Goal: Task Accomplishment & Management: Manage account settings

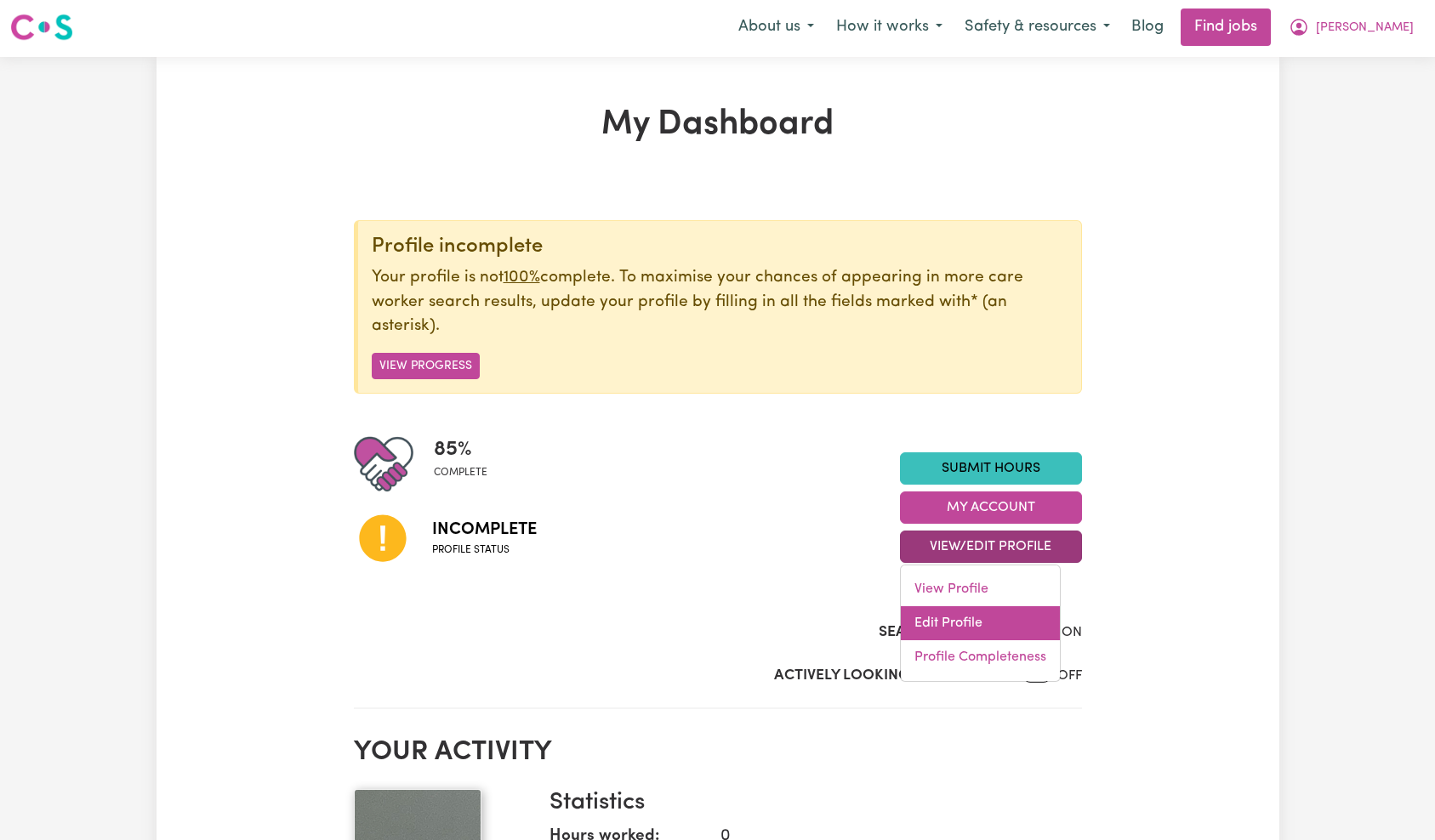
click at [979, 611] on link "Edit Profile" at bounding box center [980, 623] width 159 height 34
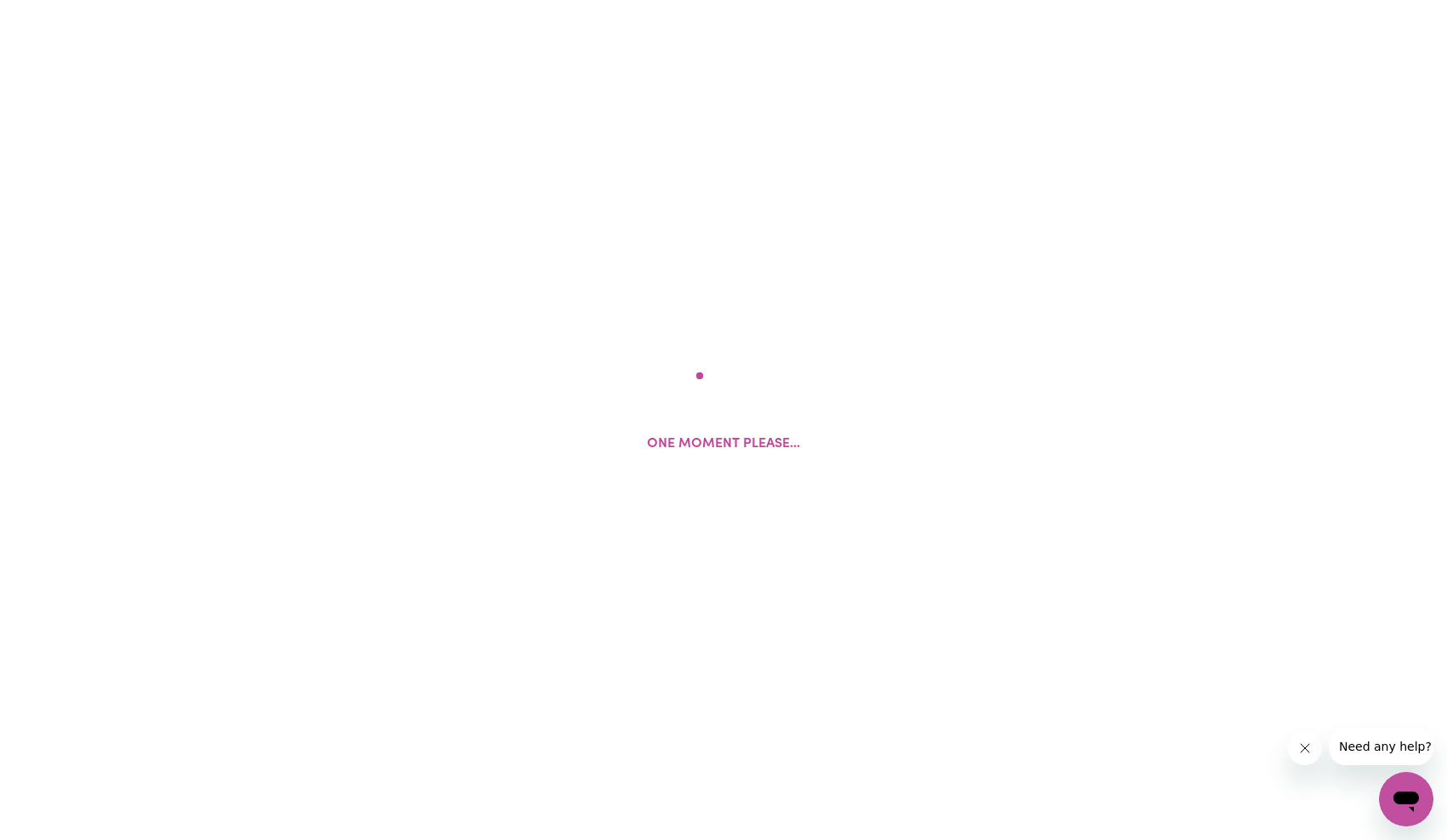
select select "[DEMOGRAPHIC_DATA]"
select select "[DEMOGRAPHIC_DATA] Work Visa"
select select "Studying a healthcare related degree or qualification"
select select "50"
select select "60"
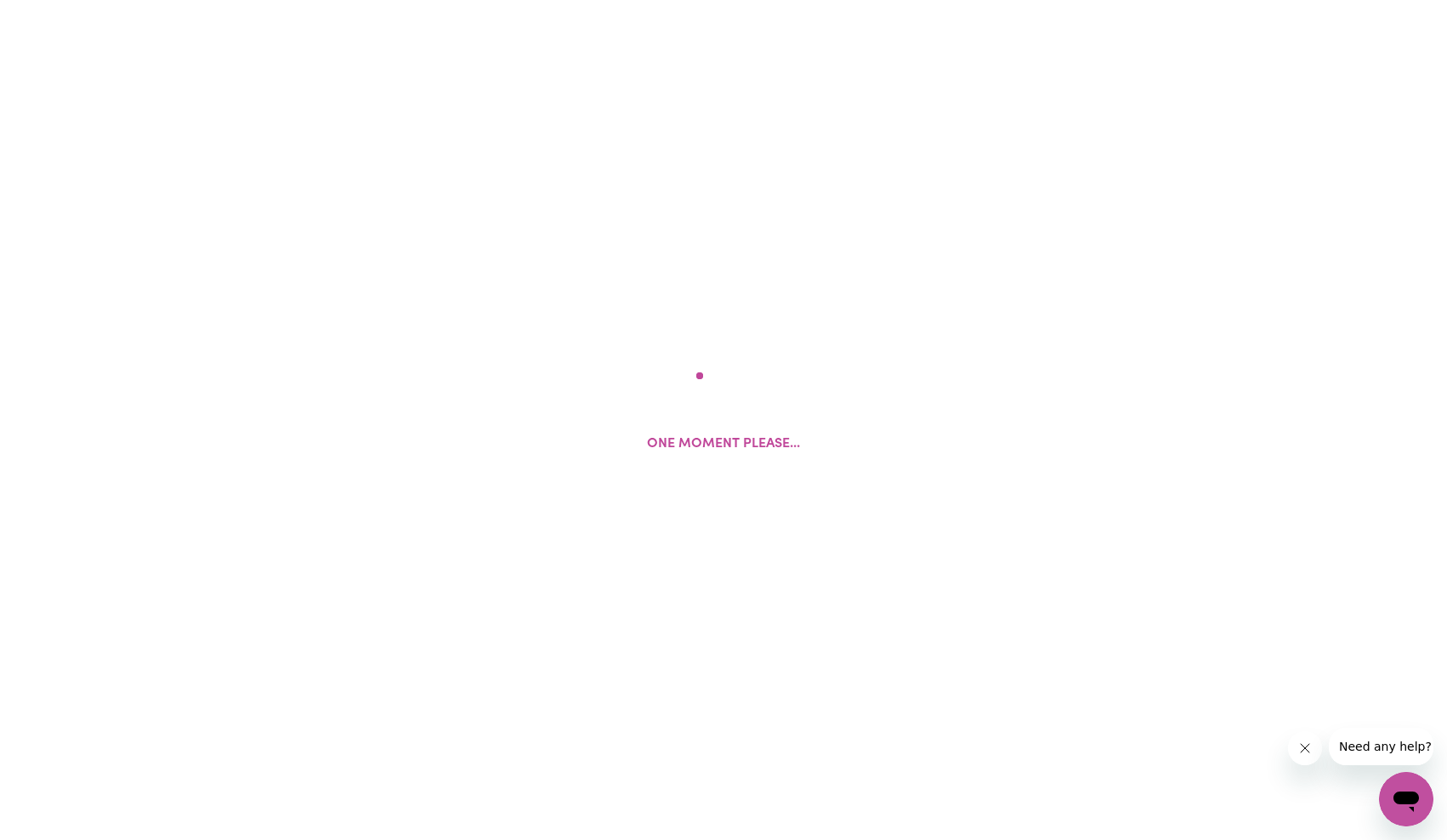
select select "75"
select select "80"
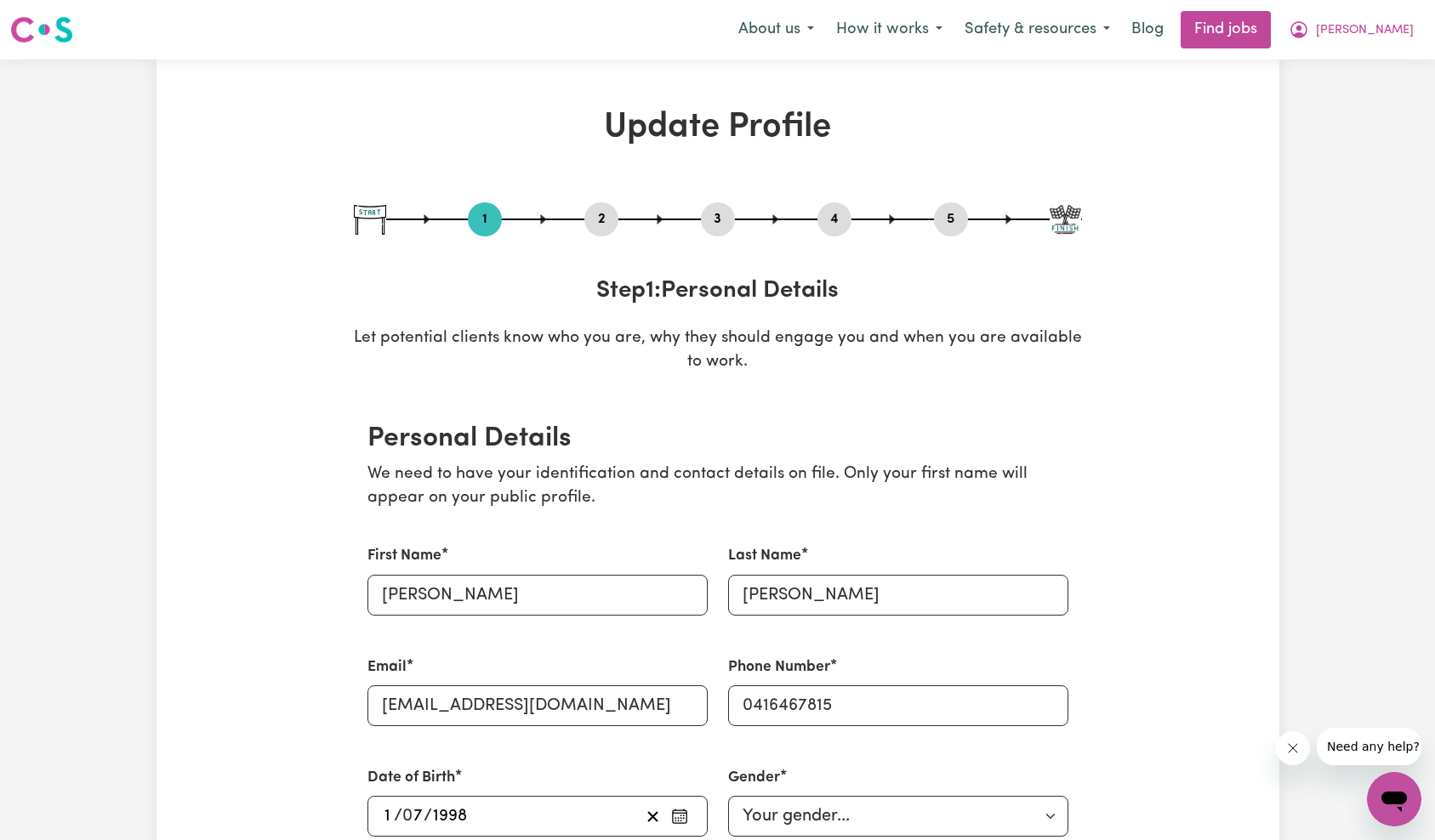
click at [712, 226] on button "3" at bounding box center [718, 219] width 34 height 22
select select "2022"
select select "Certificate III (Individual Support)"
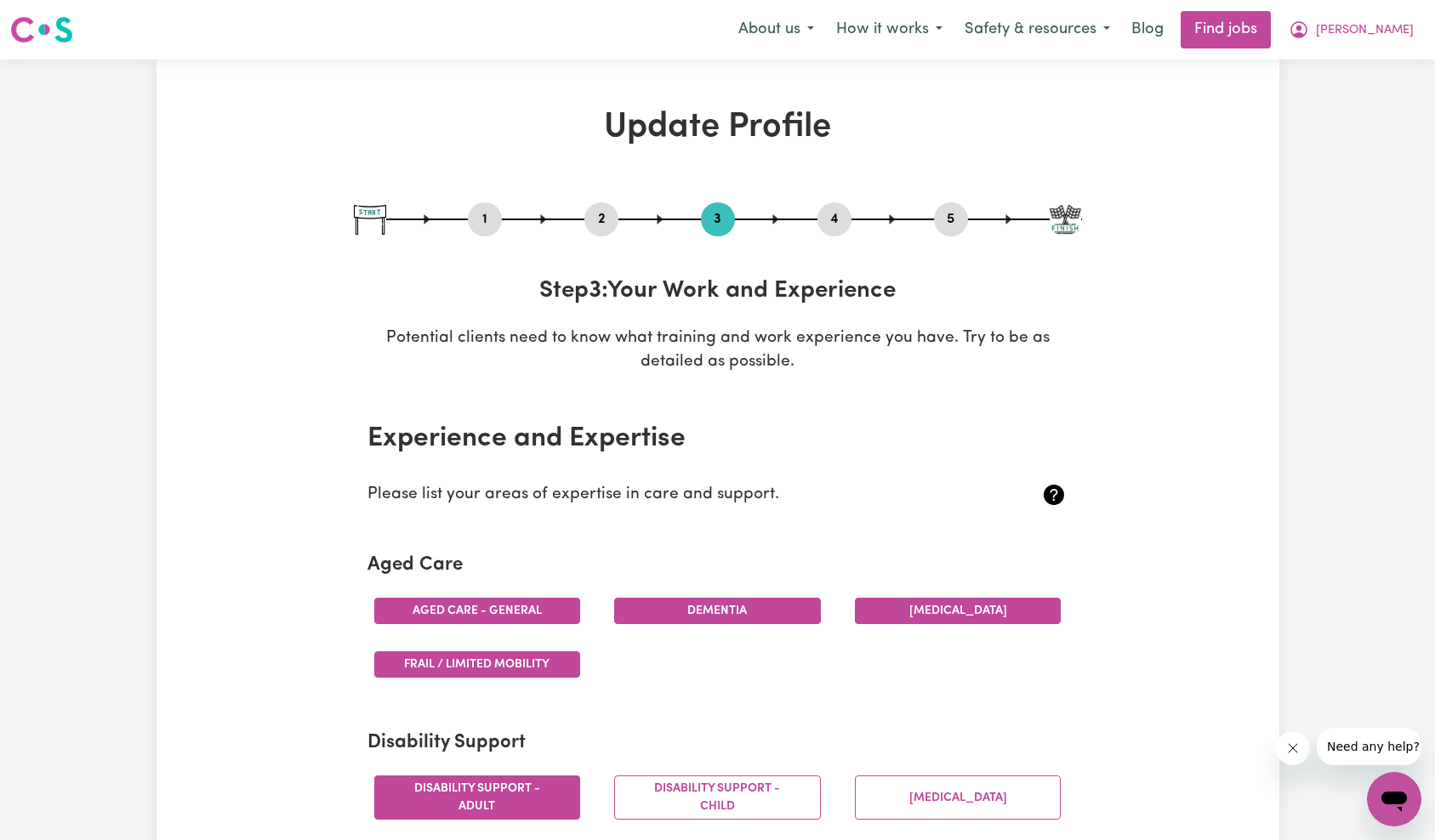
click at [836, 212] on button "4" at bounding box center [835, 219] width 34 height 22
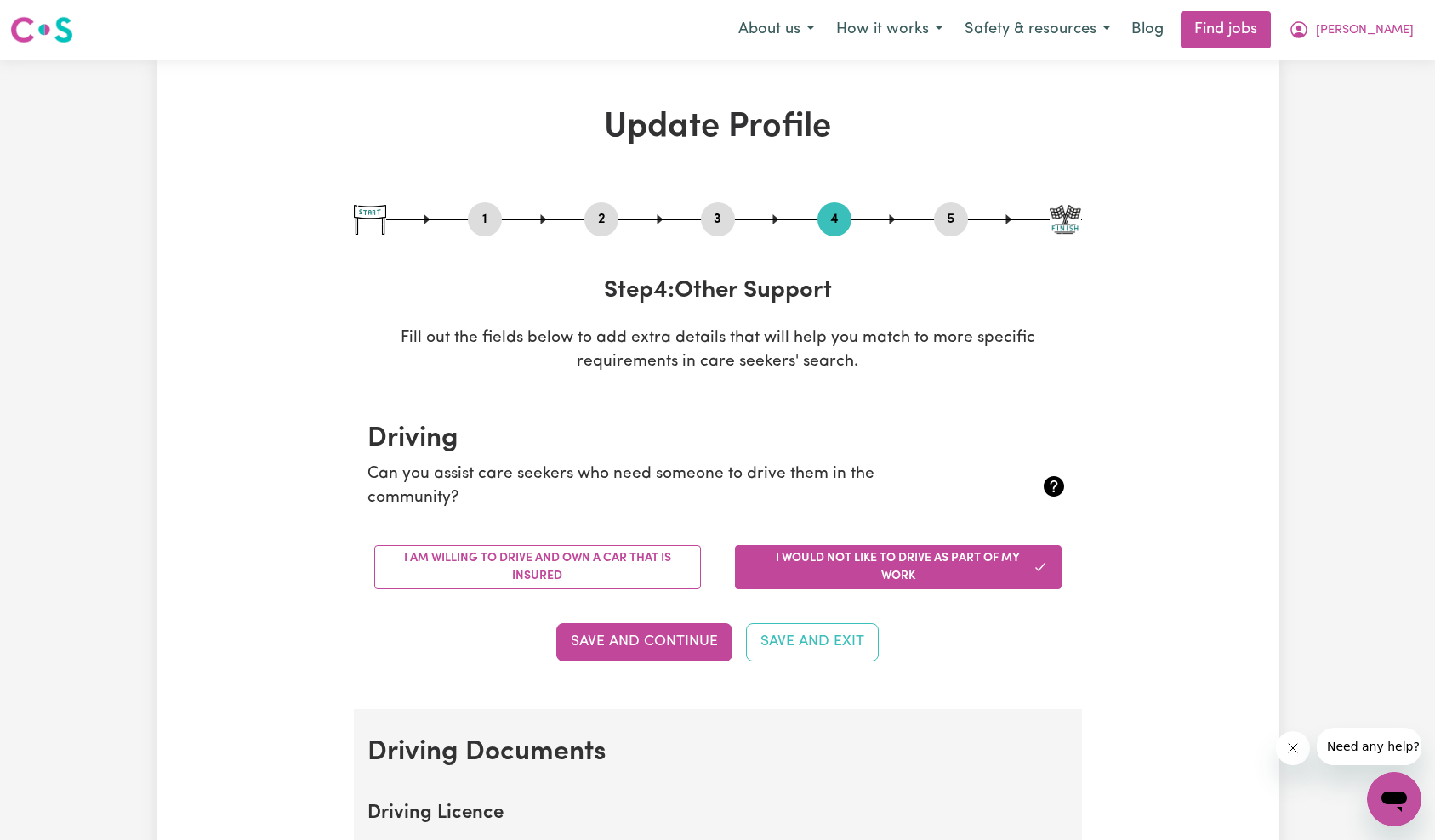
click at [728, 217] on button "3" at bounding box center [718, 219] width 34 height 22
select select "2022"
select select "Certificate III (Individual Support)"
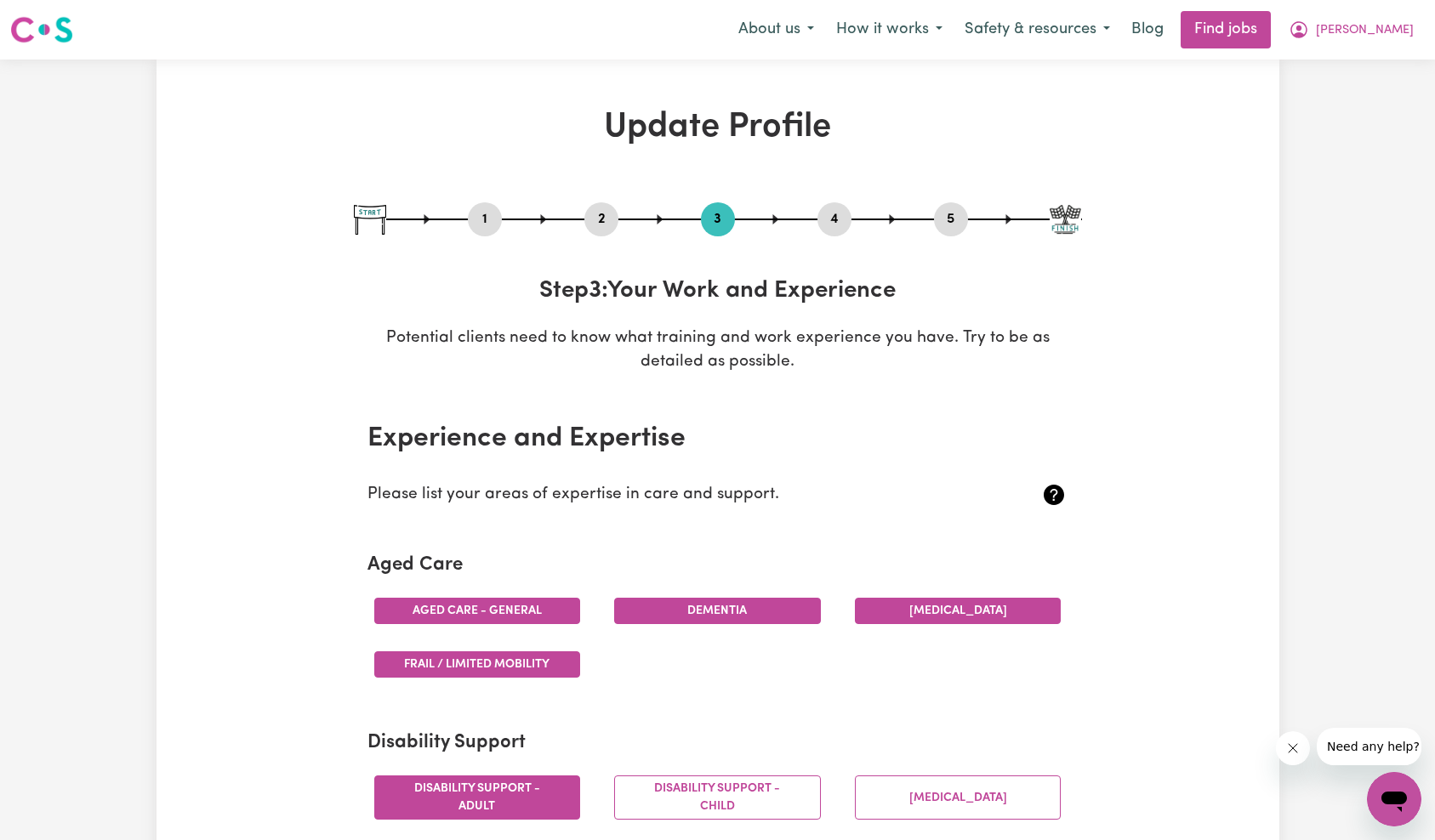
click at [592, 211] on button "2" at bounding box center [601, 219] width 34 height 22
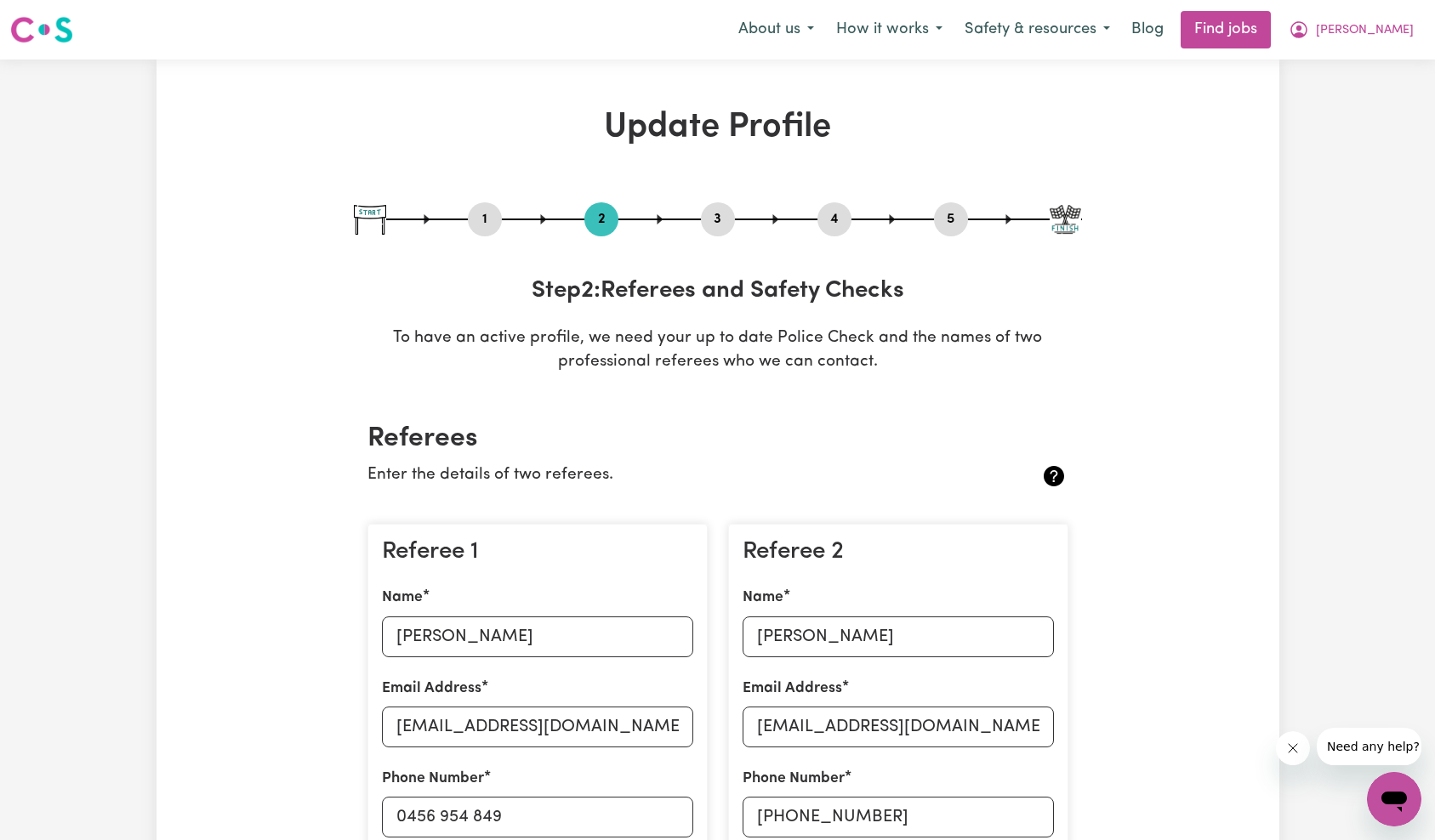
click at [940, 211] on button "5" at bounding box center [951, 219] width 34 height 22
select select "I am providing services privately on my own"
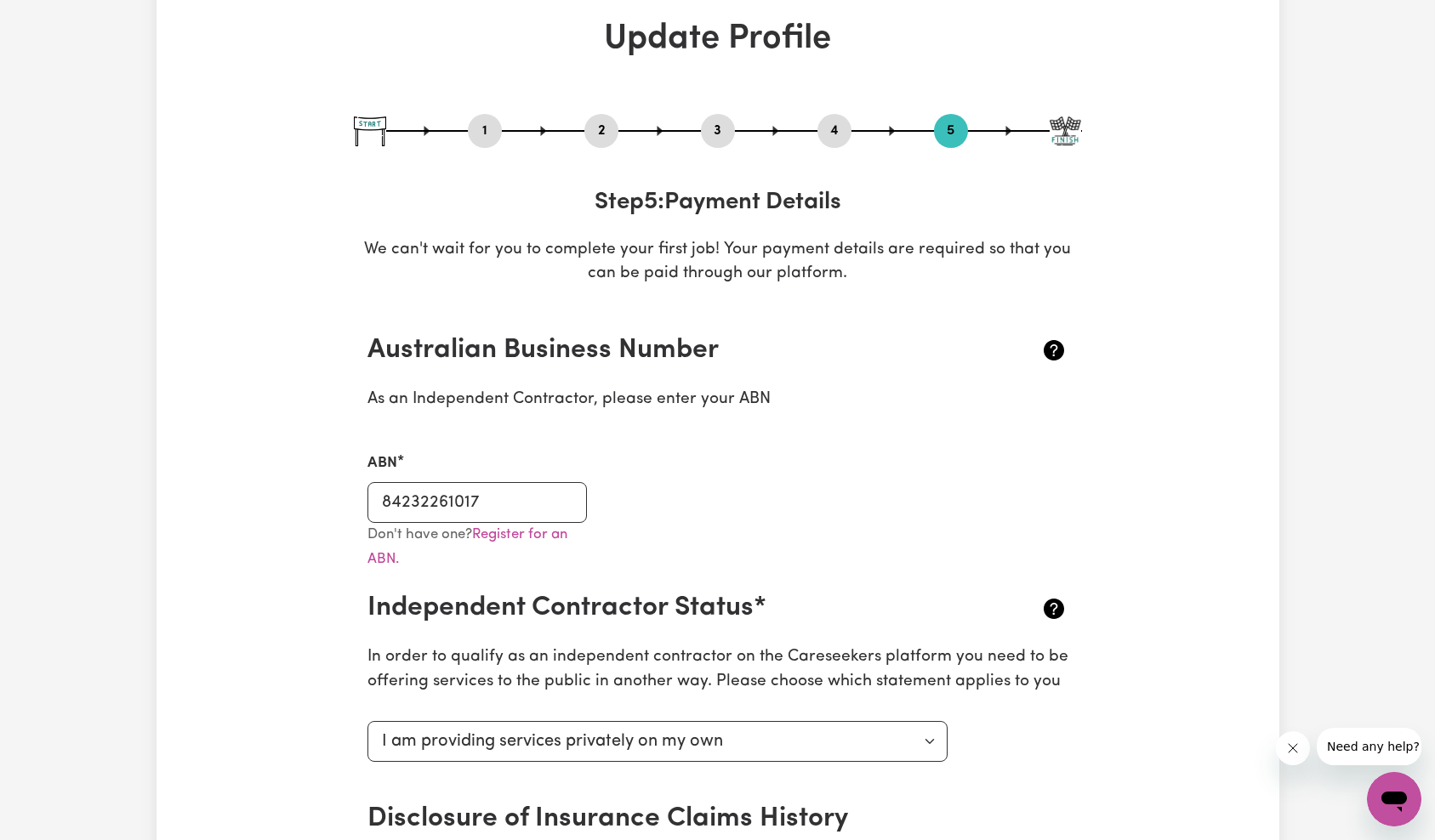
scroll to position [1, 0]
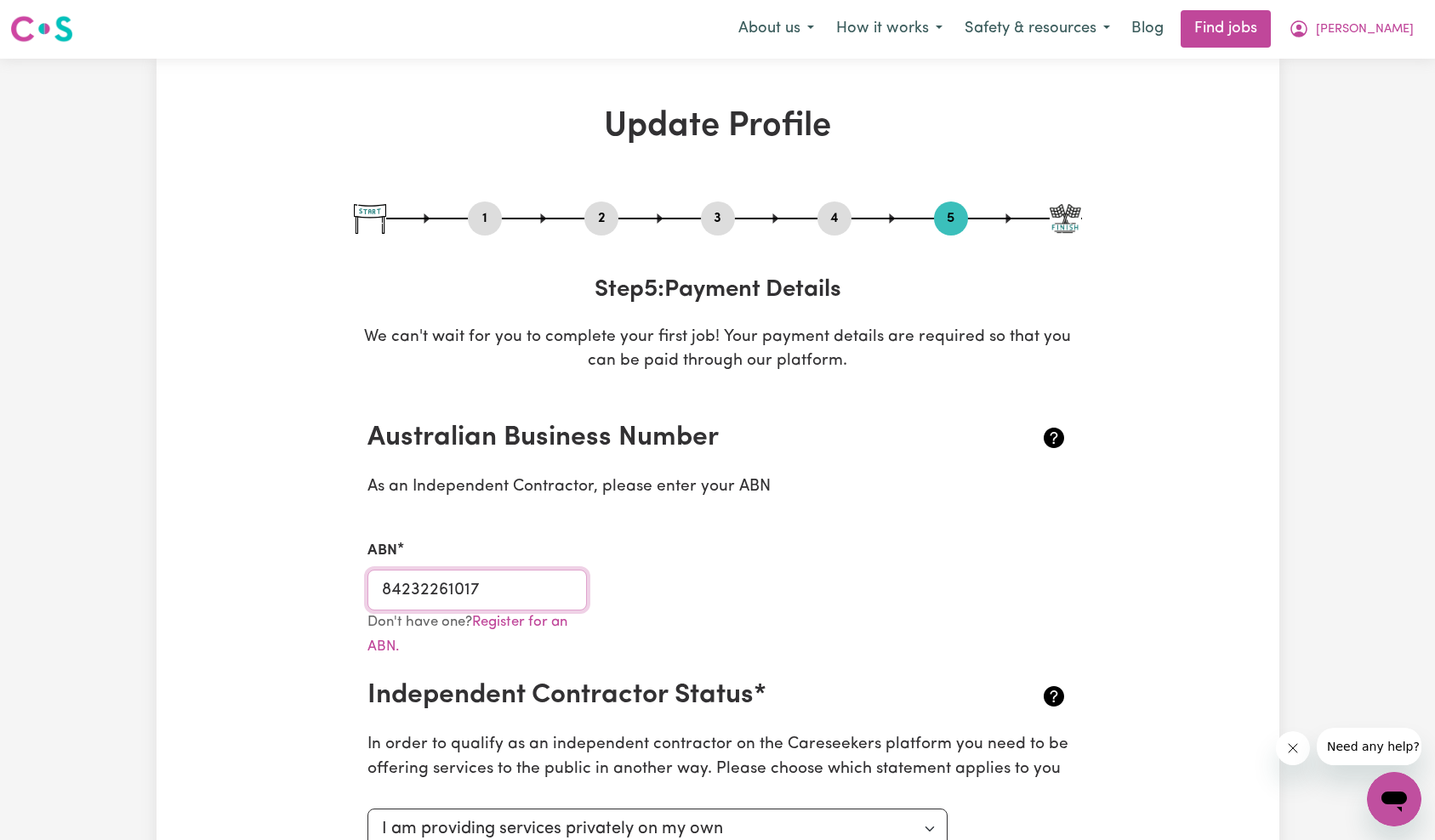
click at [520, 590] on input "84232261017" at bounding box center [477, 589] width 220 height 40
click at [510, 588] on input "84232261017" at bounding box center [477, 589] width 220 height 40
click at [604, 216] on button "2" at bounding box center [601, 218] width 34 height 22
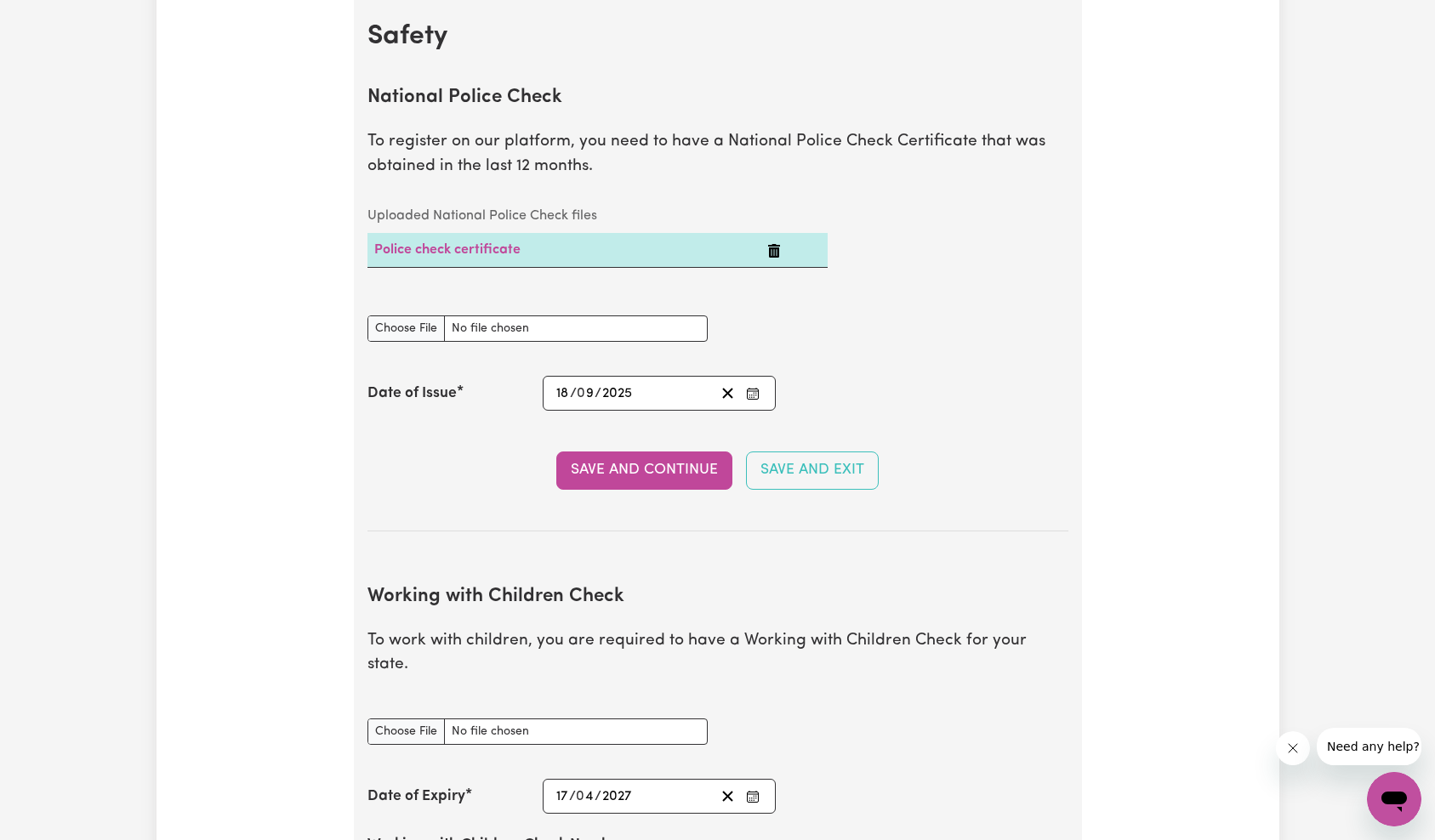
scroll to position [1011, 0]
